Goal: Navigation & Orientation: Find specific page/section

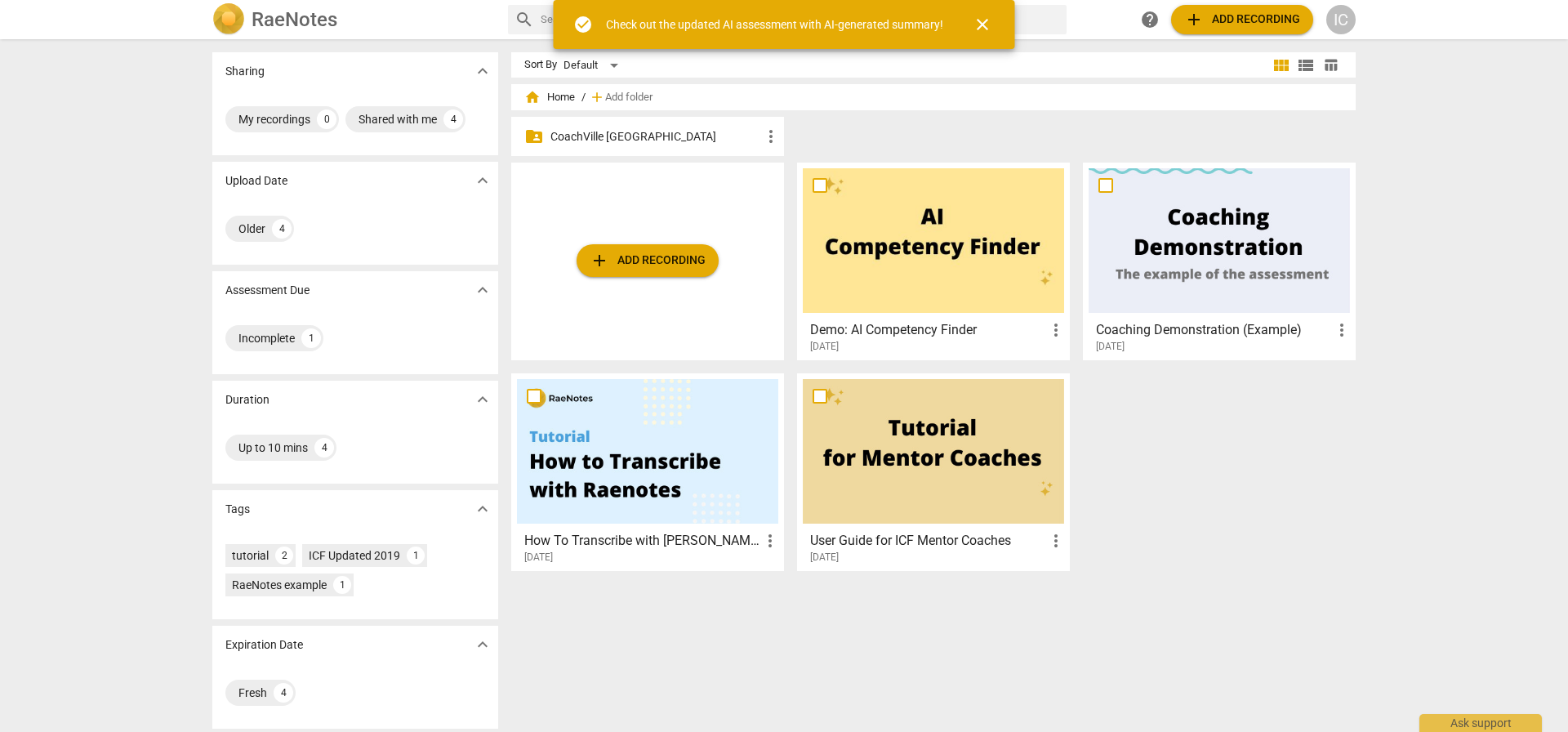
click at [652, 116] on div "folder_shared CoachVille [GEOGRAPHIC_DATA] more_vert" at bounding box center [648, 136] width 273 height 39
click at [641, 133] on p "CoachVille [GEOGRAPHIC_DATA]" at bounding box center [655, 136] width 210 height 17
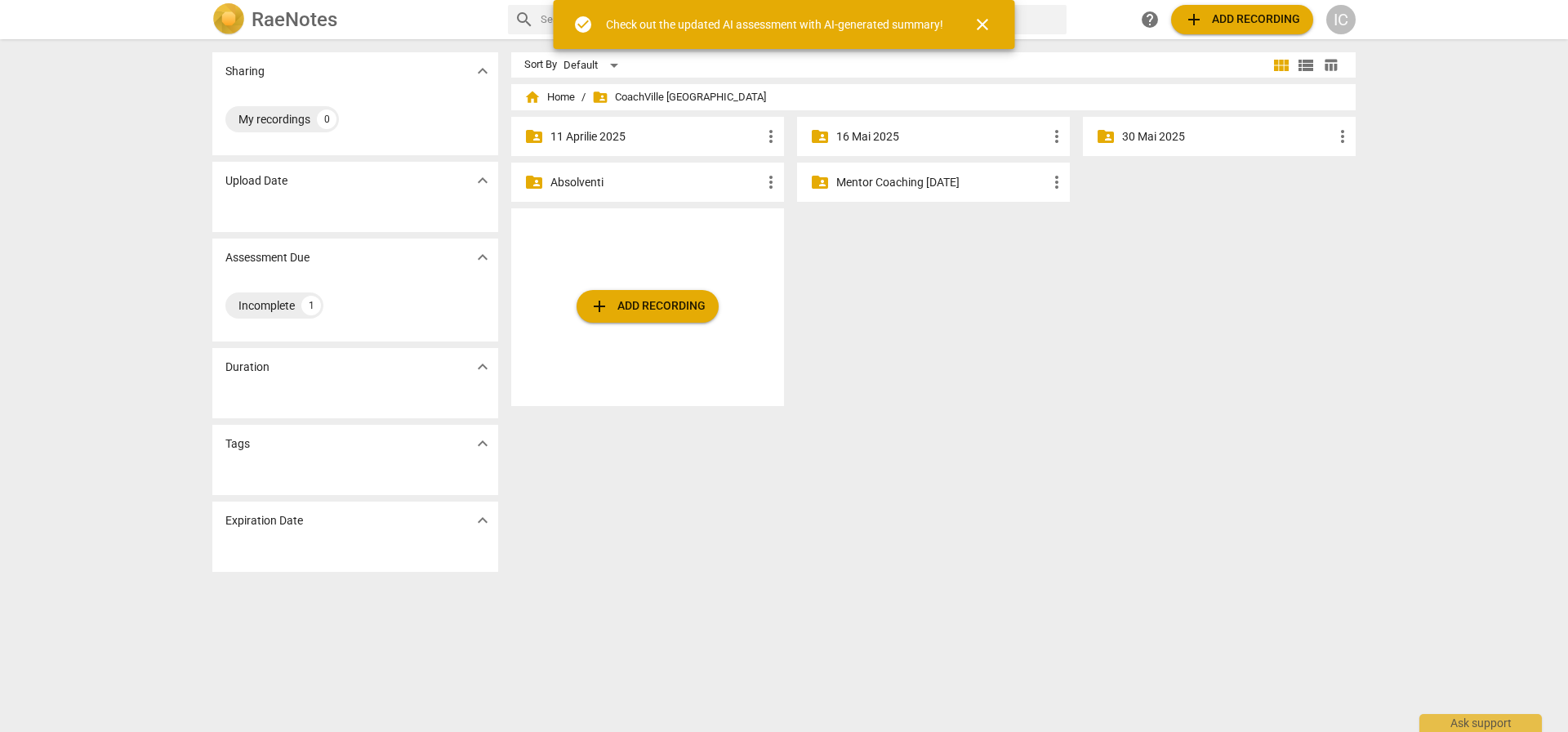
click at [605, 176] on p "Absolventi" at bounding box center [655, 182] width 210 height 17
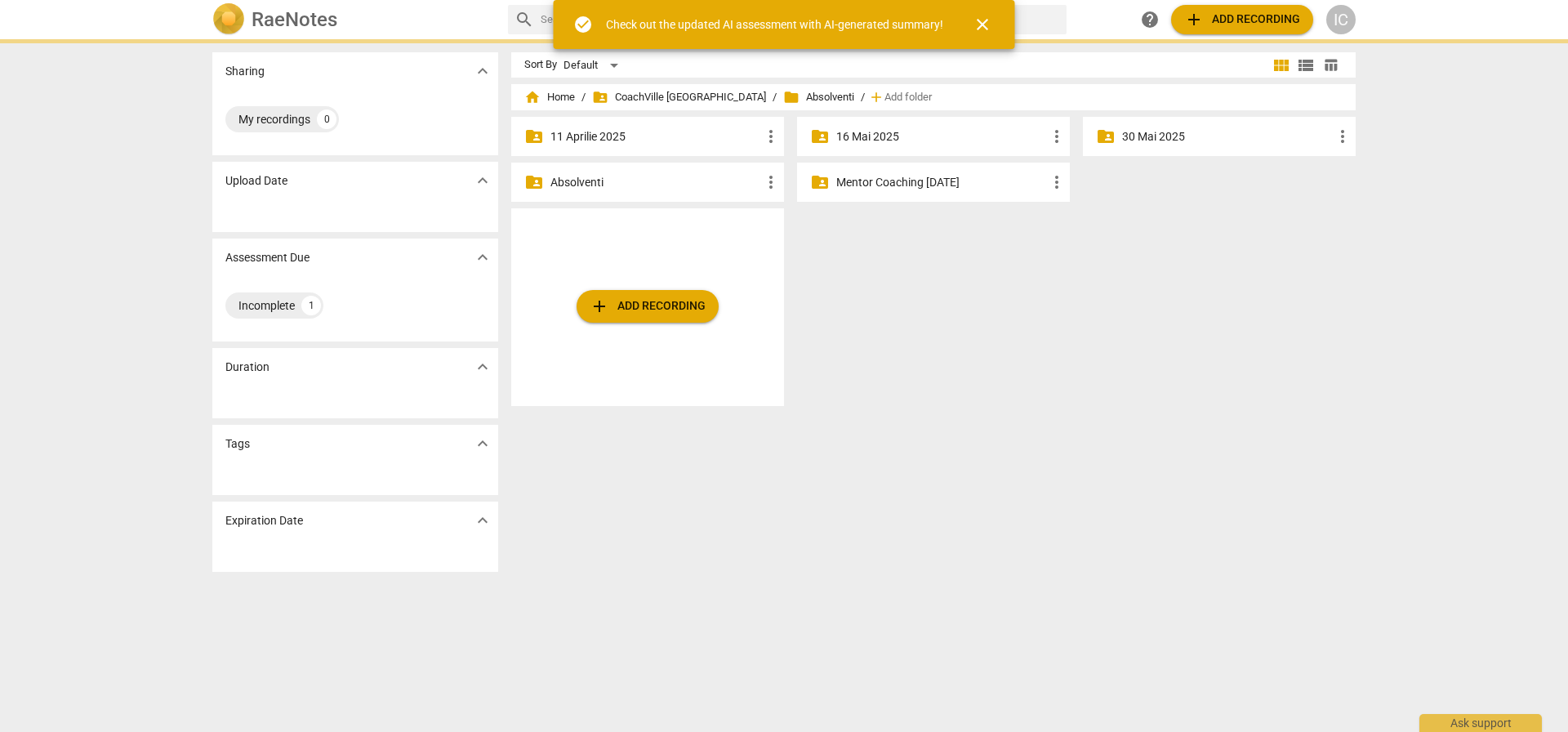
click at [605, 176] on p "Absolventi" at bounding box center [655, 182] width 210 height 17
